Goal: Navigation & Orientation: Find specific page/section

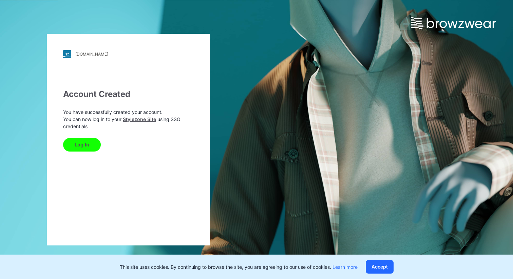
click at [84, 151] on button "Log In" at bounding box center [82, 145] width 38 height 14
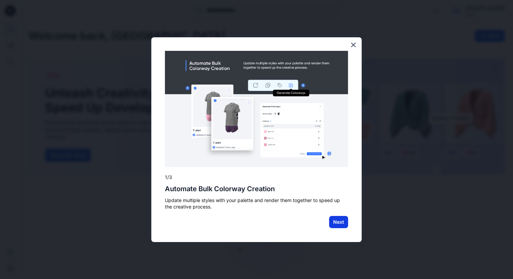
click at [336, 221] on button "Next" at bounding box center [338, 222] width 19 height 12
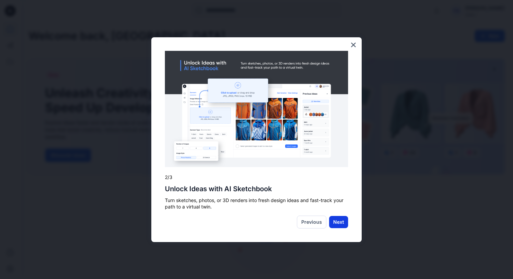
click at [341, 222] on button "Next" at bounding box center [338, 222] width 19 height 12
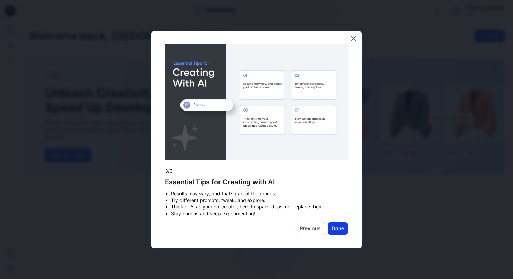
click at [342, 229] on button "Done" at bounding box center [338, 229] width 20 height 12
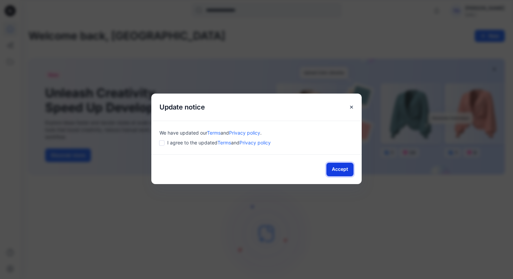
click at [346, 172] on button "Accept" at bounding box center [340, 170] width 27 height 14
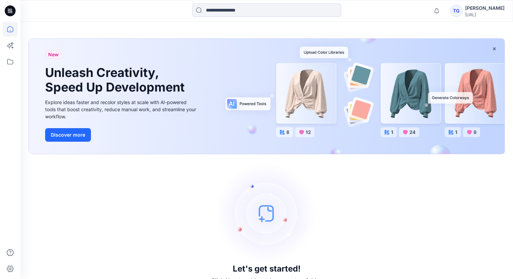
scroll to position [34, 0]
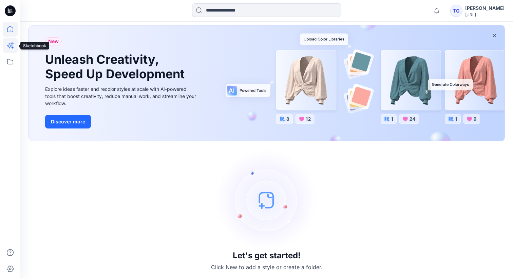
click at [13, 48] on icon at bounding box center [13, 48] width 2 height 2
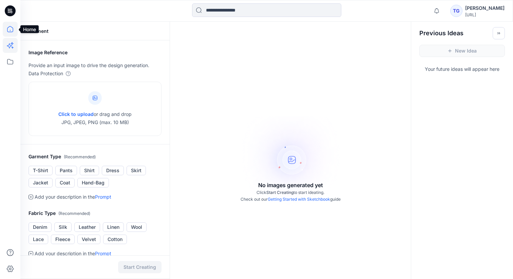
click at [6, 34] on icon at bounding box center [10, 29] width 15 height 15
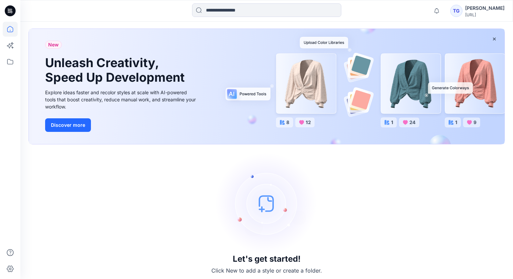
scroll to position [34, 0]
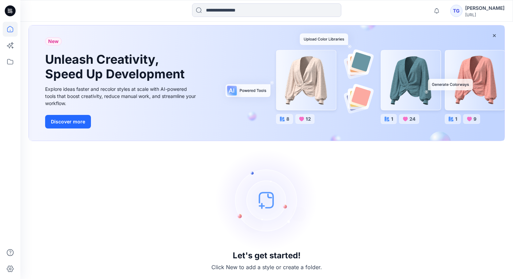
click at [268, 214] on img at bounding box center [267, 200] width 102 height 102
click at [262, 204] on img at bounding box center [267, 200] width 102 height 102
click at [226, 269] on p "Click New to add a style or create a folder." at bounding box center [267, 267] width 111 height 8
click at [10, 52] on icon at bounding box center [10, 45] width 15 height 15
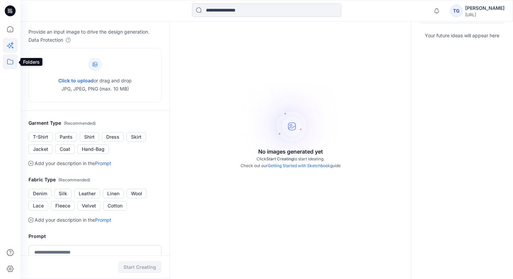
click at [10, 65] on icon at bounding box center [10, 61] width 15 height 15
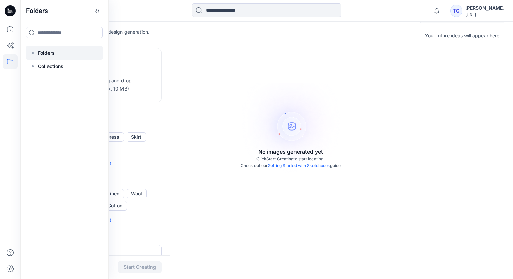
click at [50, 50] on p "Folders" at bounding box center [46, 53] width 17 height 8
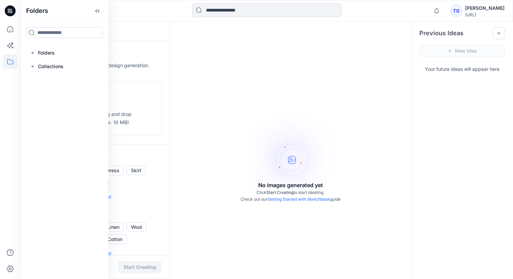
scroll to position [34, 0]
